Goal: Information Seeking & Learning: Learn about a topic

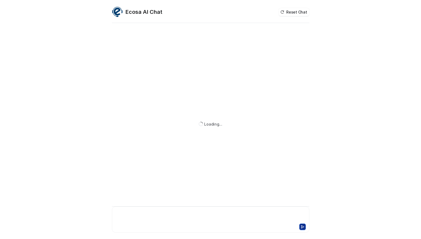
click at [150, 217] on div at bounding box center [210, 216] width 195 height 12
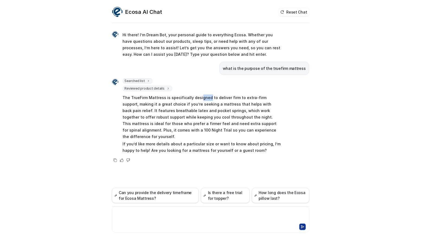
drag, startPoint x: 199, startPoint y: 97, endPoint x: 209, endPoint y: 95, distance: 10.4
click at [208, 95] on p "The TrueFirm Mattress is specifically designed to deliver firm to extra-firm su…" at bounding box center [202, 118] width 158 height 46
click at [228, 93] on span "The TrueFirm Mattress is specifically designed to deliver firm to extra-firm su…" at bounding box center [202, 123] width 158 height 61
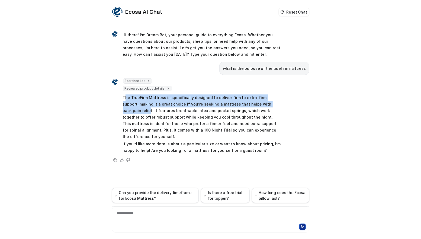
drag, startPoint x: 127, startPoint y: 98, endPoint x: 235, endPoint y: 112, distance: 109.0
click at [270, 105] on p "The TrueFirm Mattress is specifically designed to deliver firm to extra-firm su…" at bounding box center [202, 118] width 158 height 46
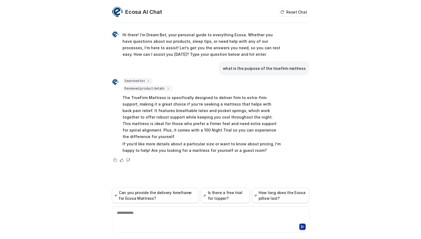
click at [206, 112] on p "The TrueFirm Mattress is specifically designed to deliver firm to extra-firm su…" at bounding box center [202, 118] width 158 height 46
drag, startPoint x: 253, startPoint y: 113, endPoint x: 266, endPoint y: 115, distance: 13.5
click at [266, 115] on p "The TrueFirm Mattress is specifically designed to deliver firm to extra-firm su…" at bounding box center [202, 118] width 158 height 46
click at [187, 115] on p "The TrueFirm Mattress is specifically designed to deliver firm to extra-firm su…" at bounding box center [202, 118] width 158 height 46
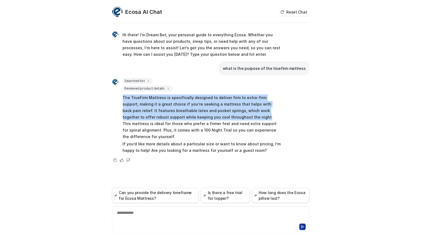
drag, startPoint x: 217, startPoint y: 116, endPoint x: 121, endPoint y: 99, distance: 97.2
click at [121, 99] on div "Searched list url : "[URL][DOMAIN_NAME]" required_fields : [ "id", "title" ] Re…" at bounding box center [196, 116] width 169 height 77
copy p "The TrueFirm Mattress is specifically designed to deliver firm to extra-firm su…"
click at [260, 112] on p "The TrueFirm Mattress is specifically designed to deliver firm to extra-firm su…" at bounding box center [202, 118] width 158 height 46
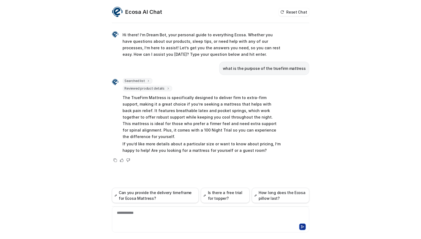
click at [263, 109] on p "The TrueFirm Mattress is specifically designed to deliver firm to extra-firm su…" at bounding box center [202, 118] width 158 height 46
click at [246, 109] on p "The TrueFirm Mattress is specifically designed to deliver firm to extra-firm su…" at bounding box center [202, 118] width 158 height 46
click at [212, 118] on p "The TrueFirm Mattress is specifically designed to deliver firm to extra-firm su…" at bounding box center [202, 118] width 158 height 46
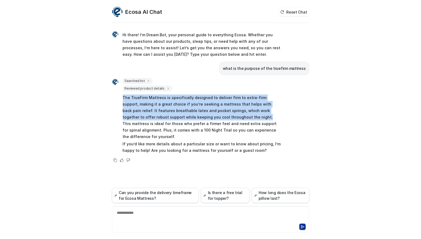
drag, startPoint x: 219, startPoint y: 117, endPoint x: 118, endPoint y: 100, distance: 102.0
click at [118, 100] on div "Searched list url : "[URL][DOMAIN_NAME]" required_fields : [ "id", "title" ] Re…" at bounding box center [196, 116] width 169 height 77
copy p "The TrueFirm Mattress is specifically designed to deliver firm to extra-firm su…"
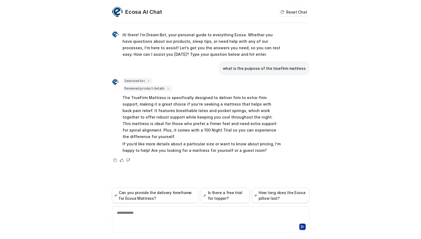
drag, startPoint x: 189, startPoint y: 218, endPoint x: 189, endPoint y: 215, distance: 3.0
click at [189, 218] on div "**********" at bounding box center [210, 216] width 195 height 12
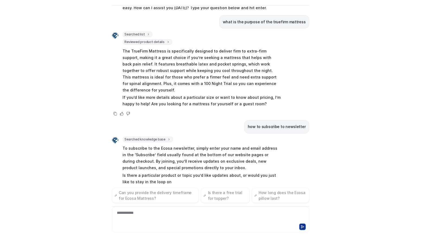
scroll to position [36, 0]
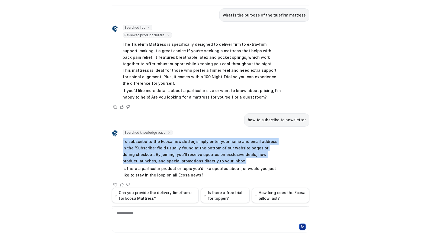
drag, startPoint x: 119, startPoint y: 134, endPoint x: 211, endPoint y: 155, distance: 93.6
click at [211, 155] on div "Searched knowledge base search_queries : [ "subscribe to newsletter" ] To subsc…" at bounding box center [196, 155] width 169 height 50
copy p "To subscribe to the Ecosa newsletter, simply enter your name and email address …"
